Goal: Task Accomplishment & Management: Manage account settings

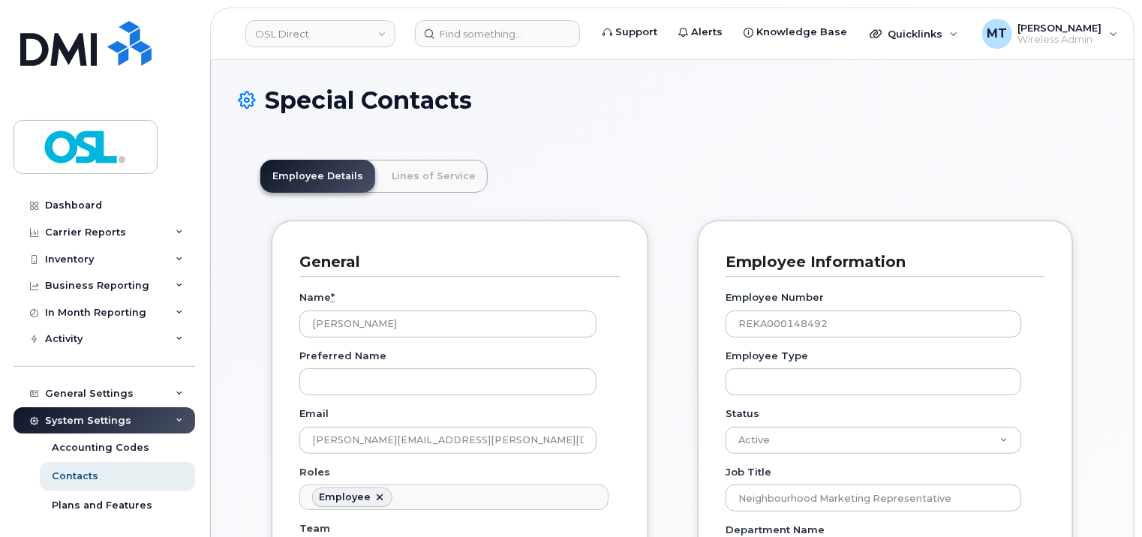
click at [500, 51] on header "OSL Direct Support Alerts Knowledge Base Quicklinks Suspend / Cancel Device Cha…" at bounding box center [672, 34] width 924 height 53
click at [500, 35] on input at bounding box center [497, 33] width 165 height 27
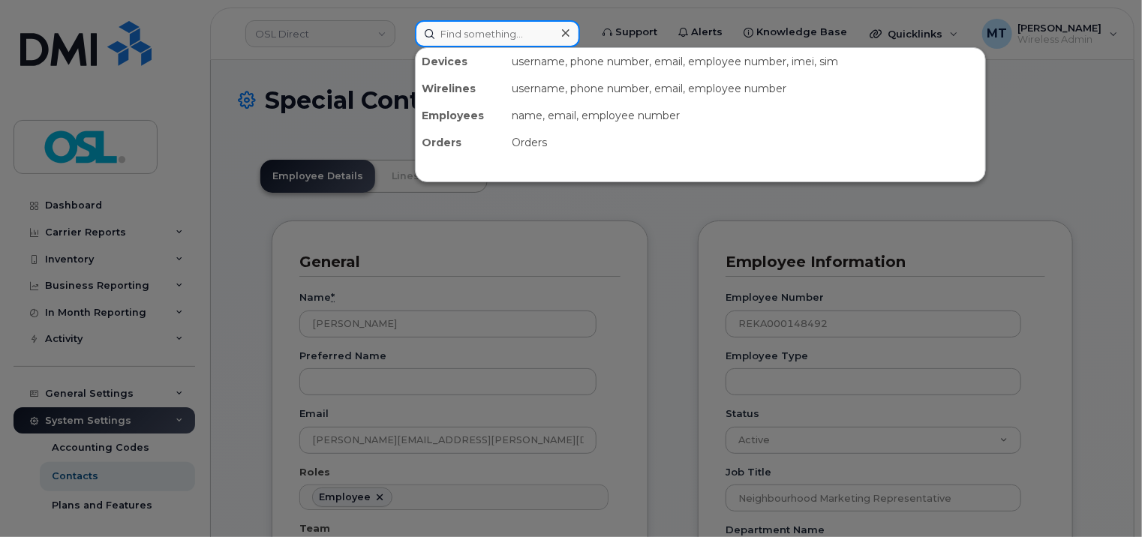
paste input "[EMAIL_ADDRESS][DOMAIN_NAME]"
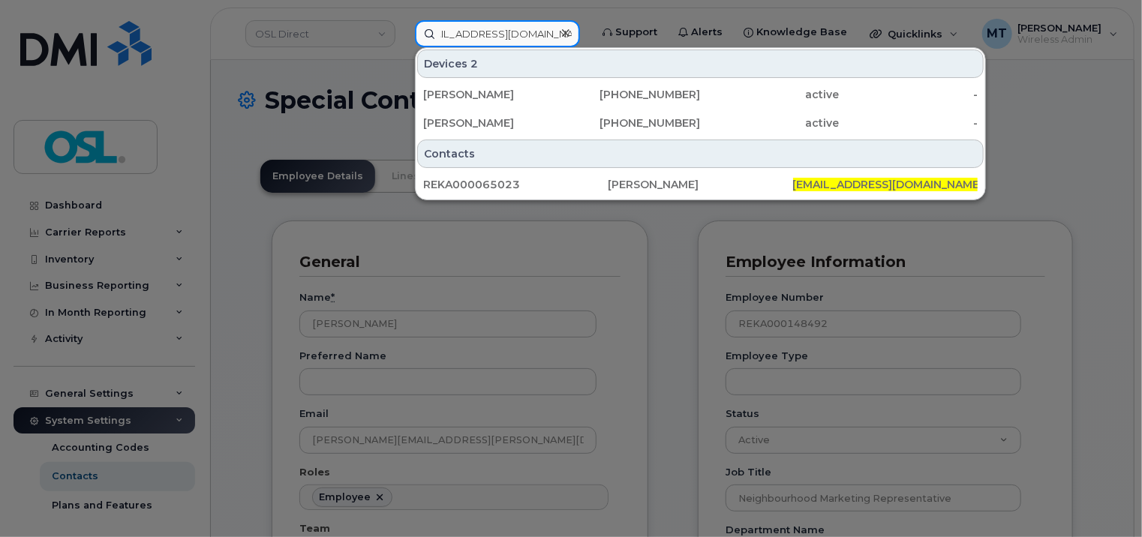
type input "[EMAIL_ADDRESS][DOMAIN_NAME]"
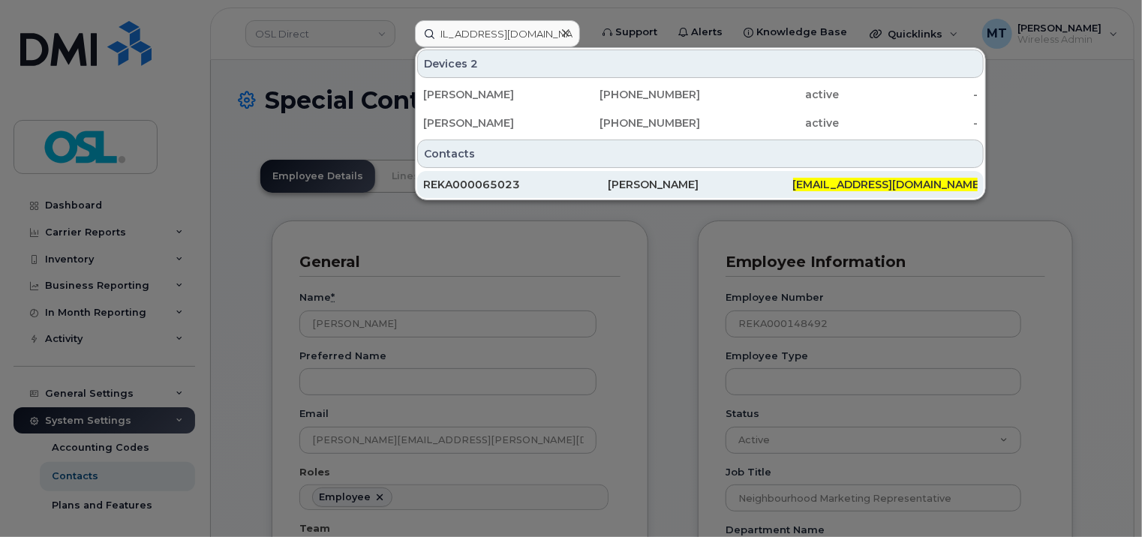
scroll to position [0, 0]
click at [542, 186] on div "REKA000065023" at bounding box center [515, 184] width 185 height 15
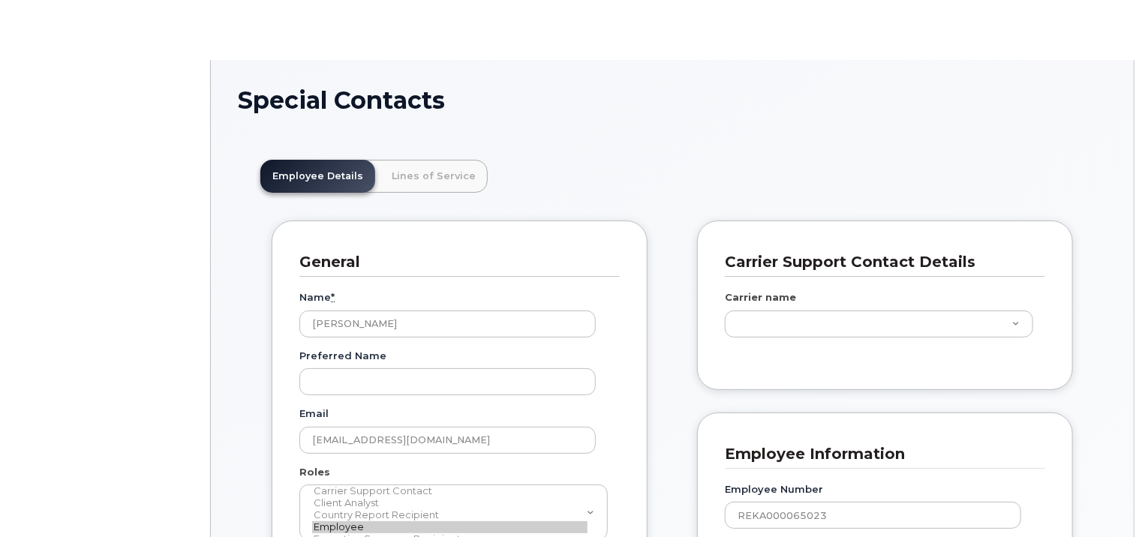
scroll to position [45, 0]
type input "3358027"
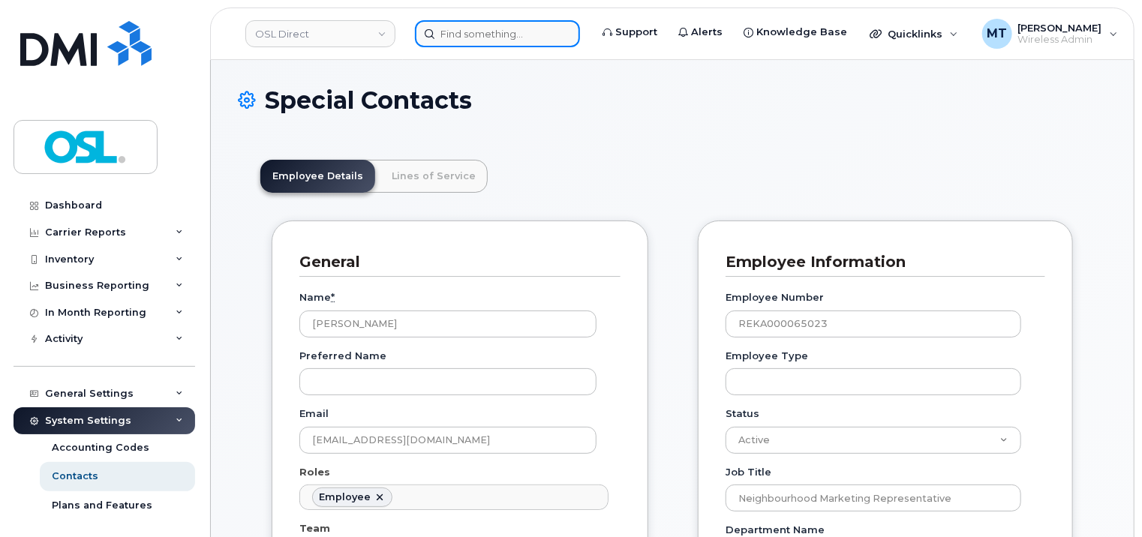
click at [501, 29] on input at bounding box center [497, 33] width 165 height 27
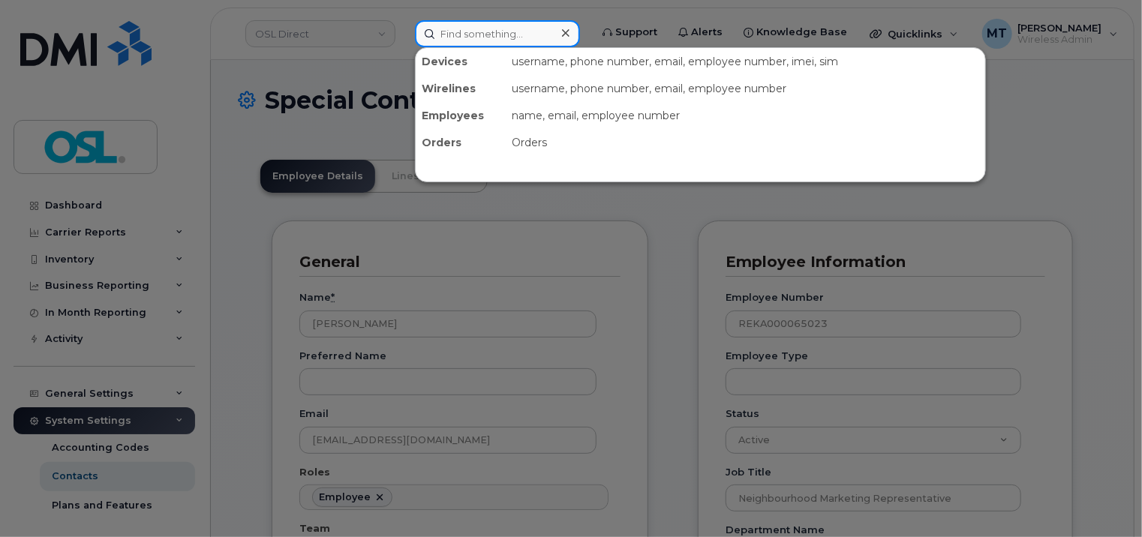
paste input "[EMAIL_ADDRESS][DOMAIN_NAME]"
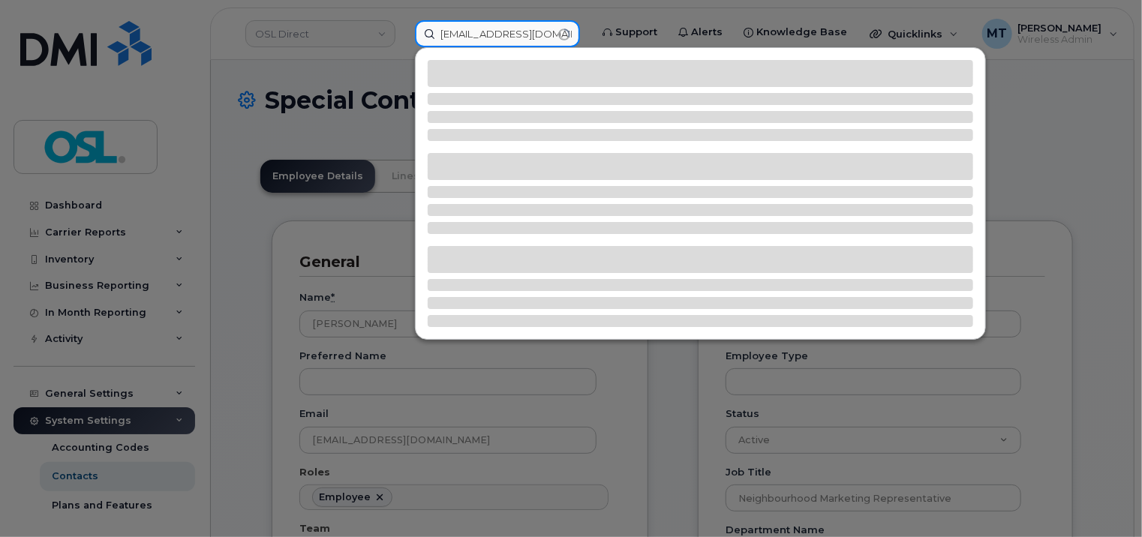
type input "[EMAIL_ADDRESS][DOMAIN_NAME]"
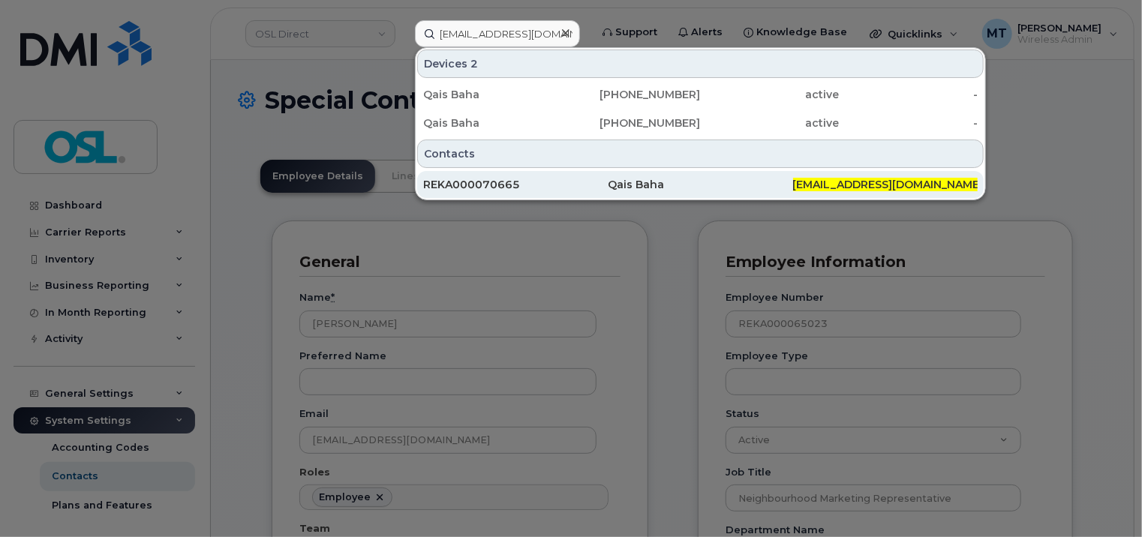
click at [527, 189] on div "REKA000070665" at bounding box center [515, 184] width 185 height 15
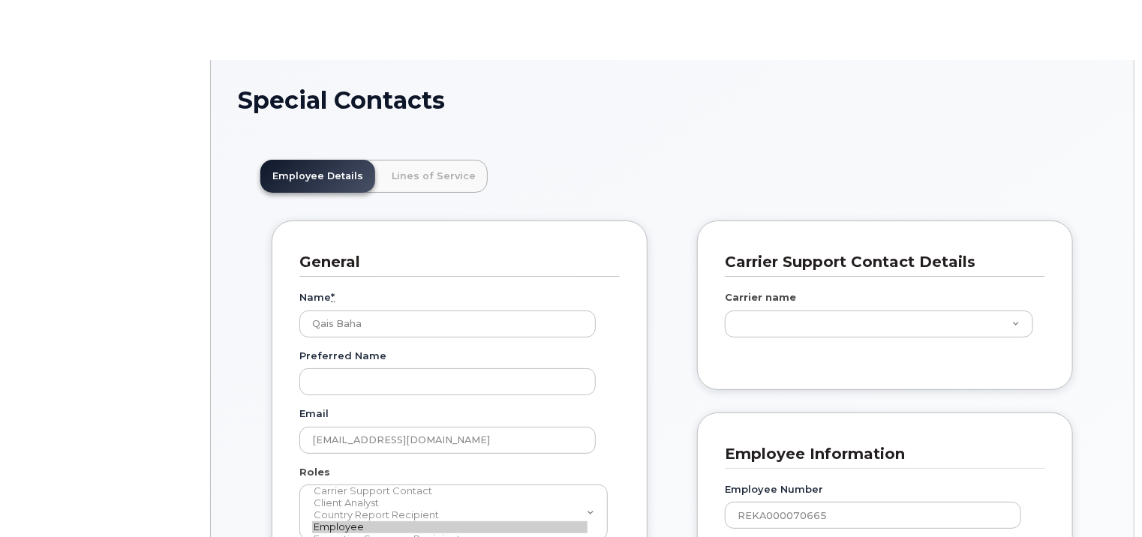
scroll to position [45, 0]
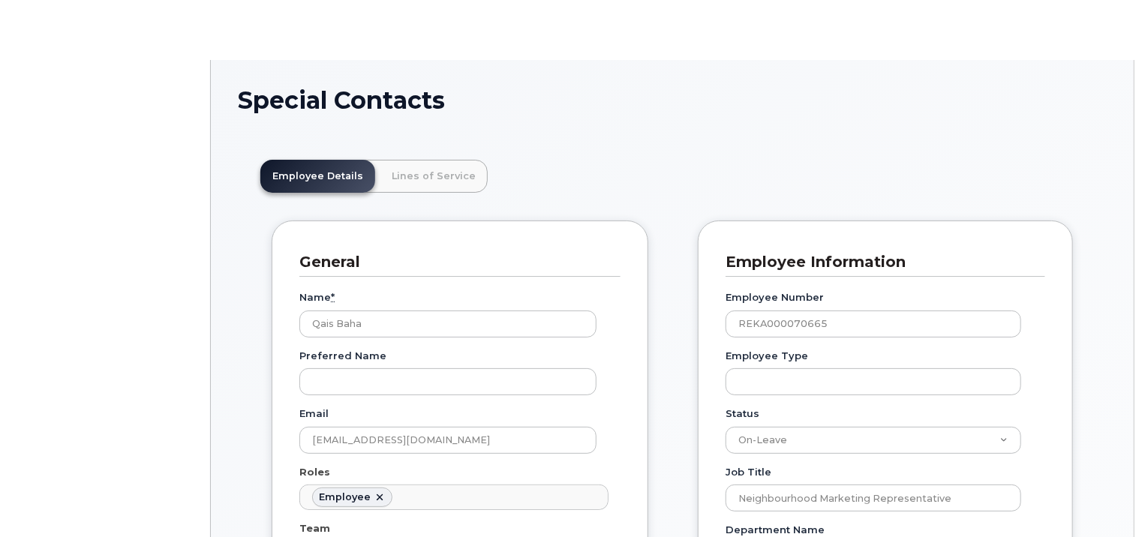
type input "3358027"
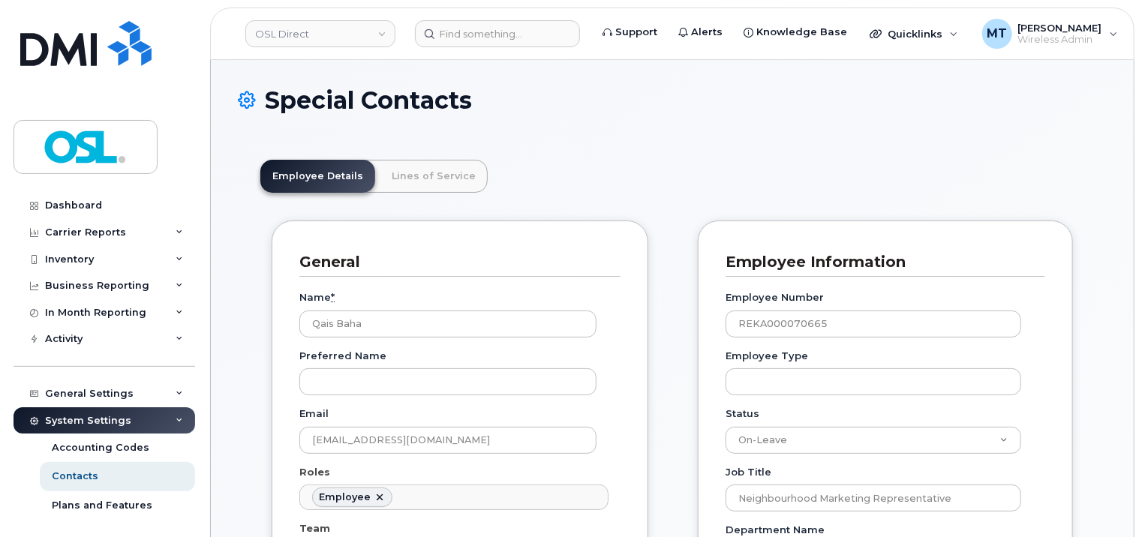
scroll to position [300, 0]
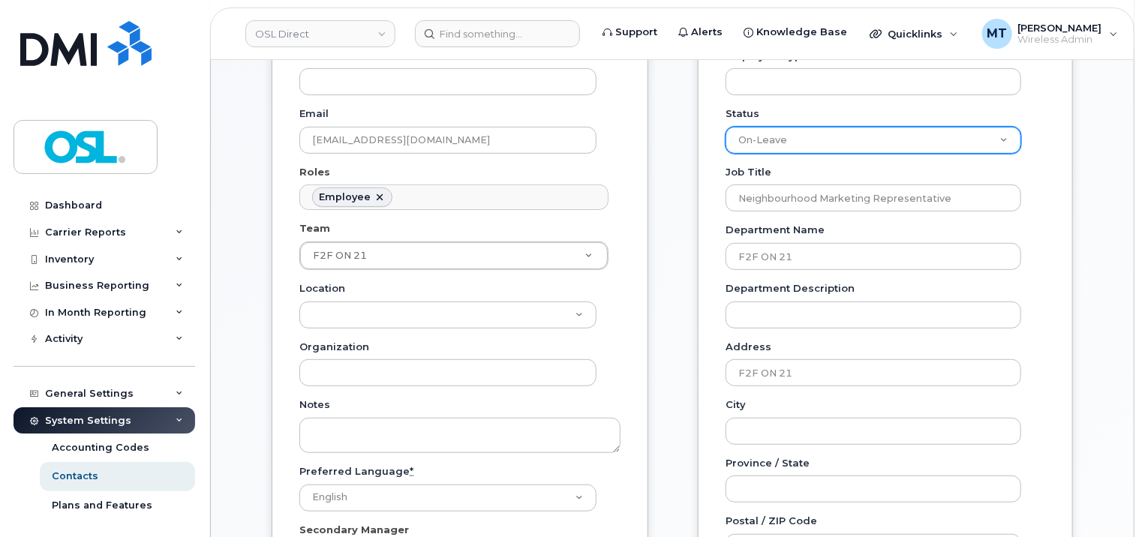
click at [862, 135] on select "Active On-Leave Long Term Short Term Maternity Leave Temp Layoff Inactive" at bounding box center [873, 140] width 296 height 27
select select "active"
click at [725, 127] on select "Active On-Leave Long Term Short Term Maternity Leave Temp Layoff Inactive" at bounding box center [873, 140] width 296 height 27
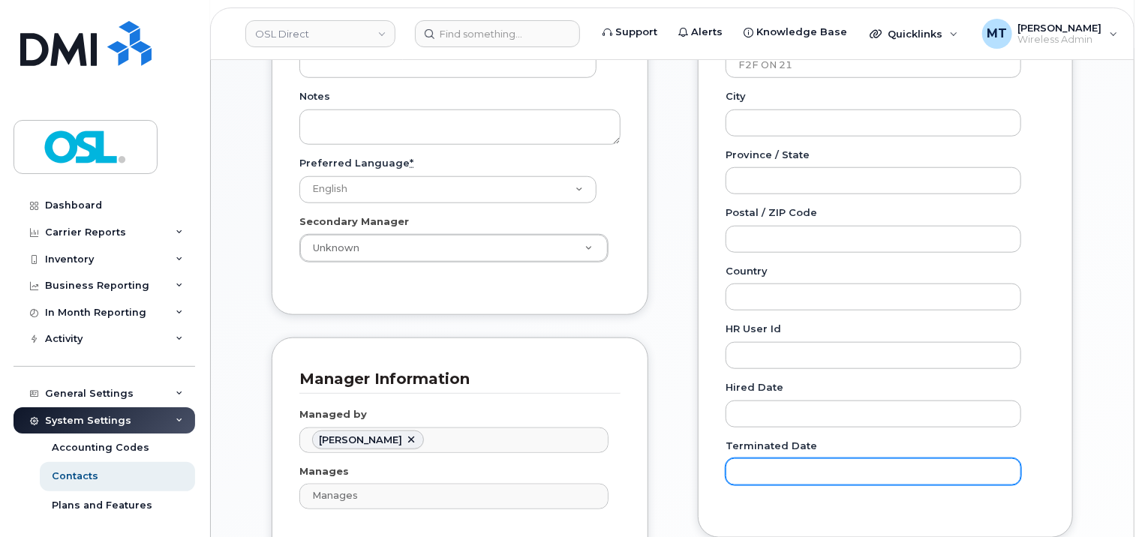
scroll to position [750, 0]
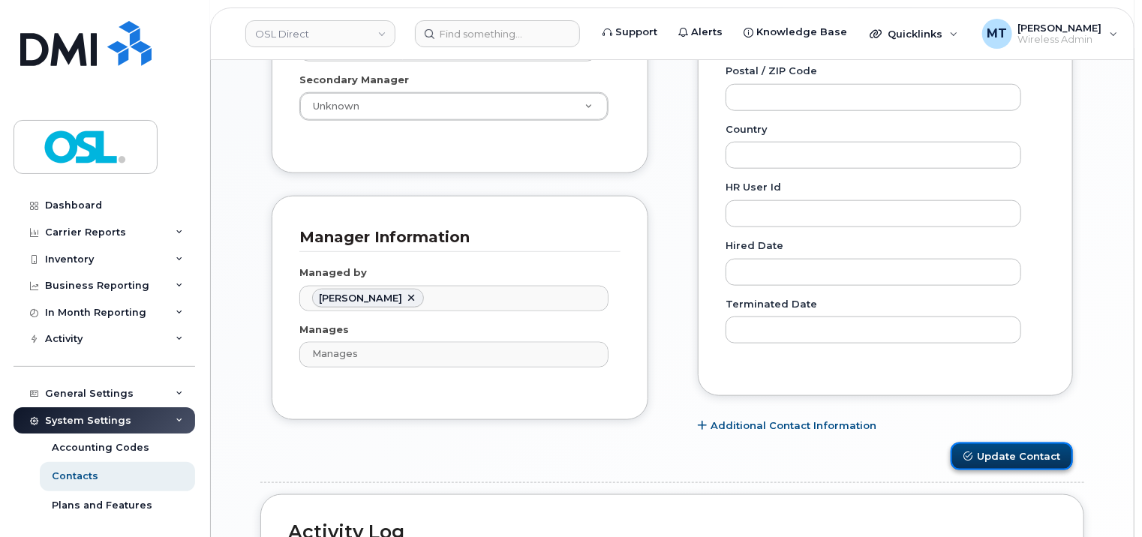
click at [1011, 449] on button "Update Contact" at bounding box center [1012, 457] width 122 height 28
